Goal: Information Seeking & Learning: Learn about a topic

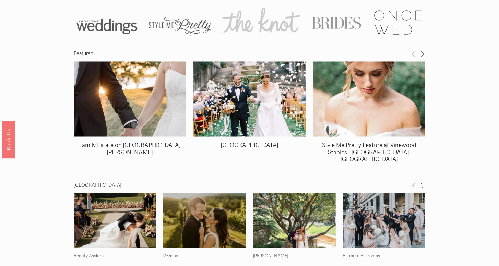
scroll to position [3526, 0]
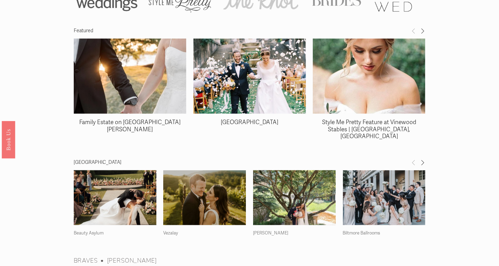
click at [134, 187] on img at bounding box center [115, 198] width 83 height 124
click at [375, 231] on link "Biltmore Ballrooms" at bounding box center [361, 233] width 37 height 5
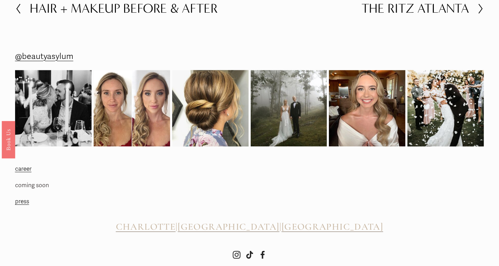
scroll to position [0, 0]
